Goal: Find specific page/section: Find specific page/section

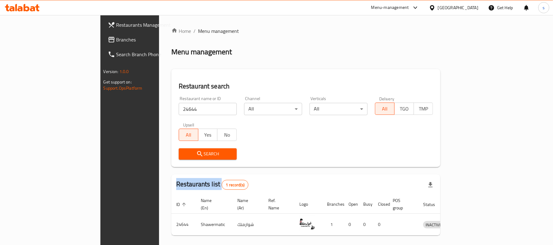
click at [116, 40] on span "Branches" at bounding box center [152, 39] width 72 height 7
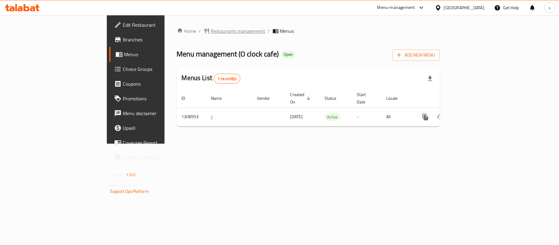
click at [211, 27] on span "Restaurants management" at bounding box center [238, 30] width 55 height 7
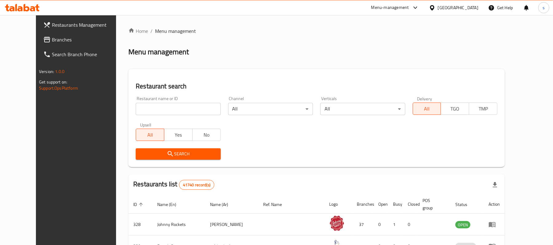
click at [52, 40] on span "Branches" at bounding box center [88, 39] width 72 height 7
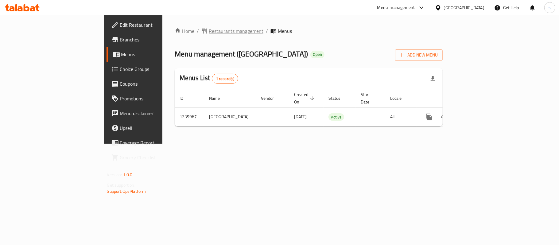
click at [209, 33] on span "Restaurants management" at bounding box center [236, 30] width 55 height 7
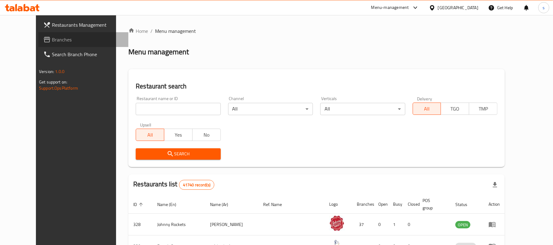
click at [52, 42] on span "Branches" at bounding box center [88, 39] width 72 height 7
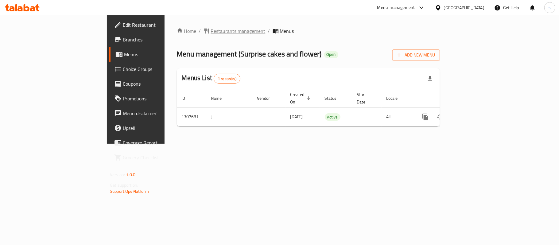
click at [211, 33] on span "Restaurants management" at bounding box center [238, 30] width 55 height 7
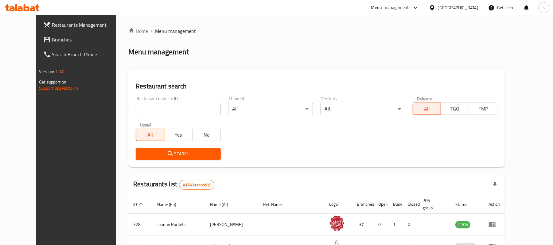
click at [156, 108] on input "search" at bounding box center [178, 109] width 85 height 12
paste input "704412"
type input "704412"
click at [225, 58] on div "Home / Menu management Menu management Restaurant search Restaurant name or ID …" at bounding box center [316, 222] width 376 height 390
click at [226, 59] on div "Home / Menu management Menu management Restaurant search Restaurant name or ID …" at bounding box center [316, 222] width 376 height 390
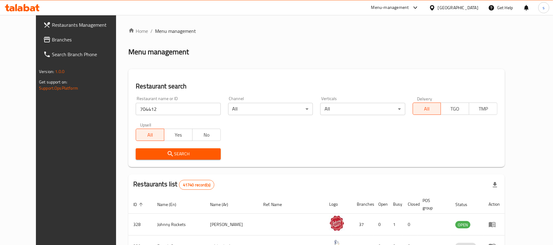
click at [52, 41] on span "Branches" at bounding box center [88, 39] width 72 height 7
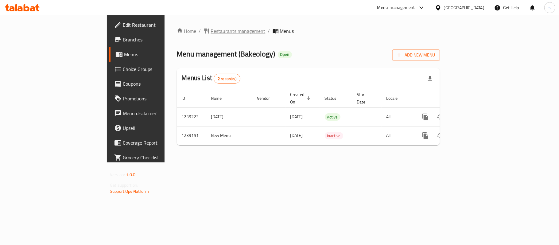
click at [211, 31] on span "Restaurants management" at bounding box center [238, 30] width 55 height 7
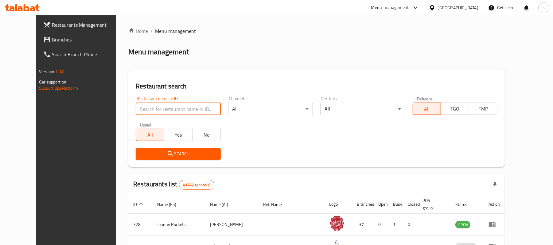
click at [163, 106] on input "search" at bounding box center [178, 109] width 85 height 12
paste input "679759"
type input "679759"
